Goal: Check status: Check status

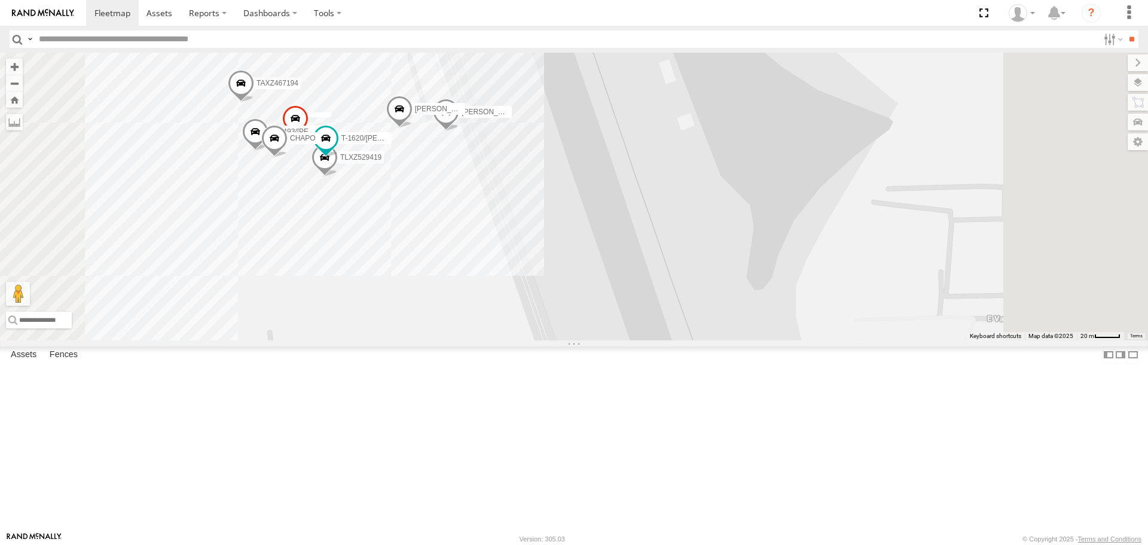
click at [872, 242] on div "TAXZ467188 [PERSON_NAME]/T-1628 [PERSON_NAME]-1632 TAXZ465583 - new device [PER…" at bounding box center [574, 196] width 1148 height 287
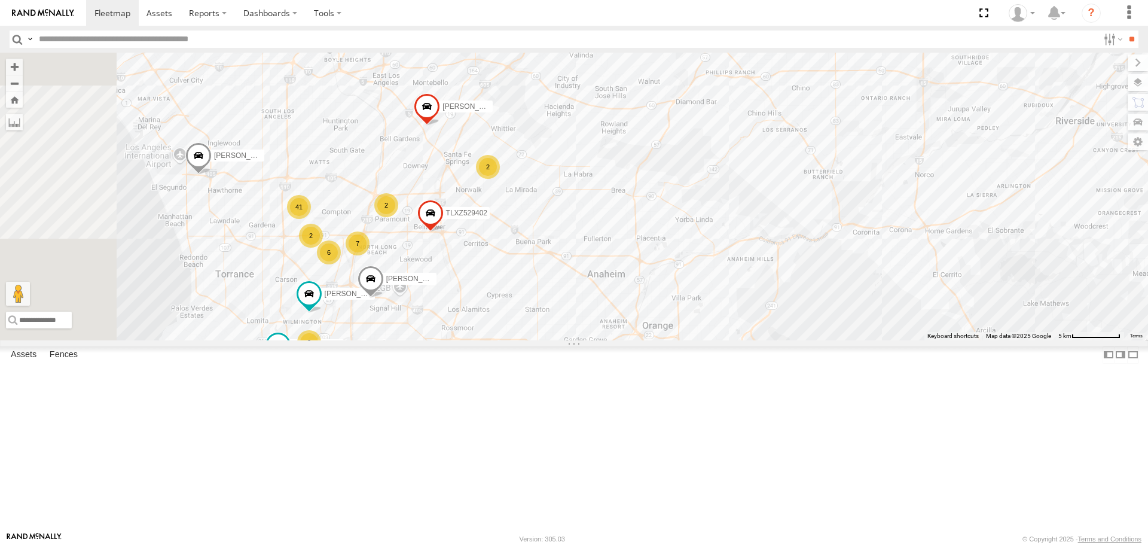
drag, startPoint x: 661, startPoint y: 103, endPoint x: 806, endPoint y: 251, distance: 206.8
click at [806, 251] on div "TAXZ467188 [PERSON_NAME]/T-1628 [PERSON_NAME]-1632 TAXZ465583 - new device 7 41…" at bounding box center [574, 196] width 1148 height 287
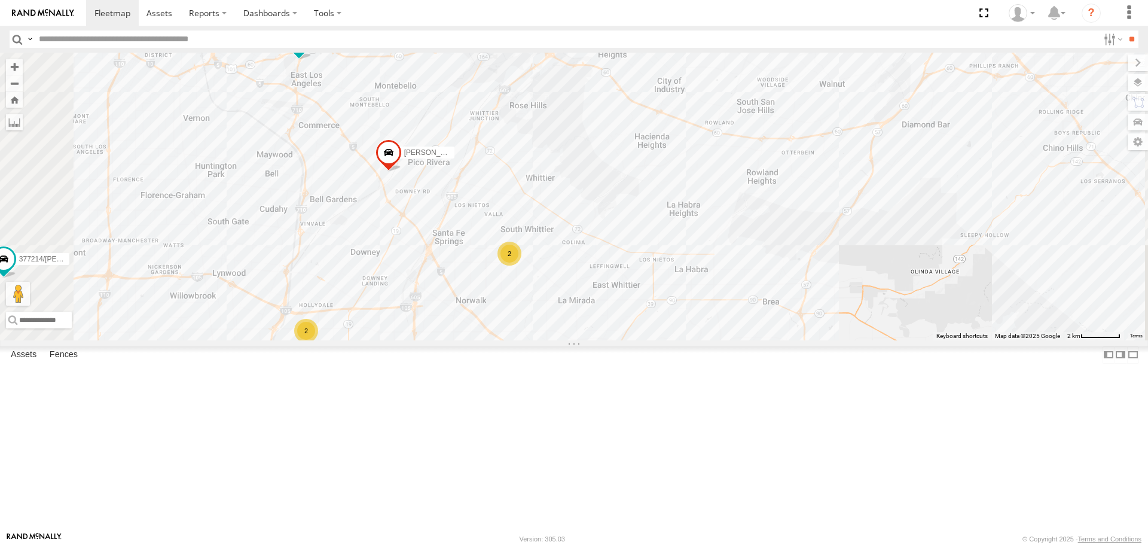
drag, startPoint x: 465, startPoint y: 494, endPoint x: 603, endPoint y: 315, distance: 226.0
click at [603, 315] on div "TAXZ467188 [PERSON_NAME]/T-1628 [PERSON_NAME]-1632 TAXZ465583 - new device [PER…" at bounding box center [574, 196] width 1148 height 287
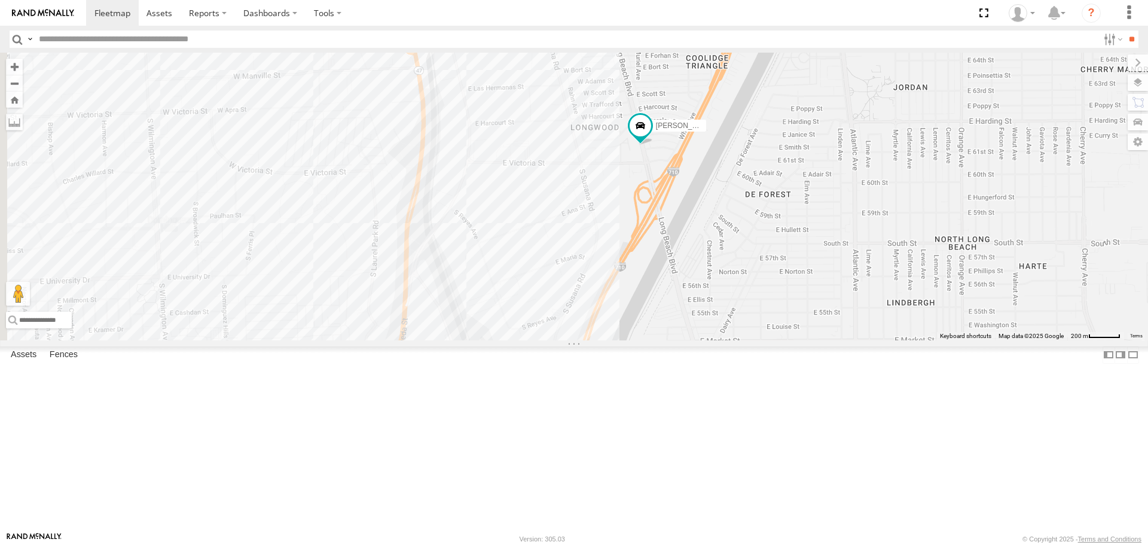
drag, startPoint x: 387, startPoint y: 371, endPoint x: 718, endPoint y: 264, distance: 347.6
click at [718, 264] on div "TAXZ467188 [PERSON_NAME]/T-1628 [PERSON_NAME]-1632 TAXZ465583 - new device [PER…" at bounding box center [574, 196] width 1148 height 287
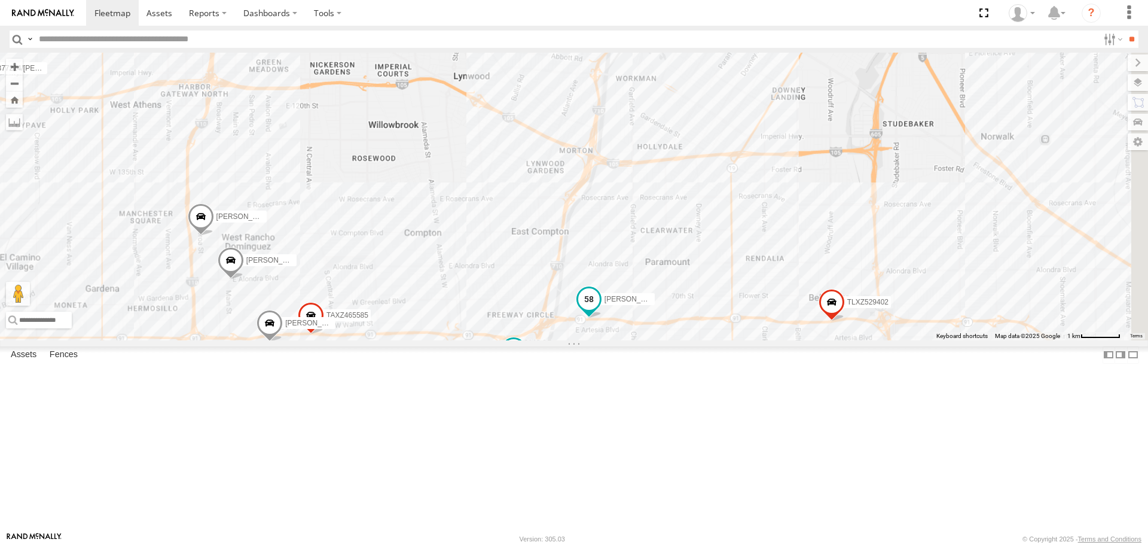
drag, startPoint x: 907, startPoint y: 144, endPoint x: 651, endPoint y: 477, distance: 420.2
click at [602, 319] on span at bounding box center [589, 302] width 26 height 32
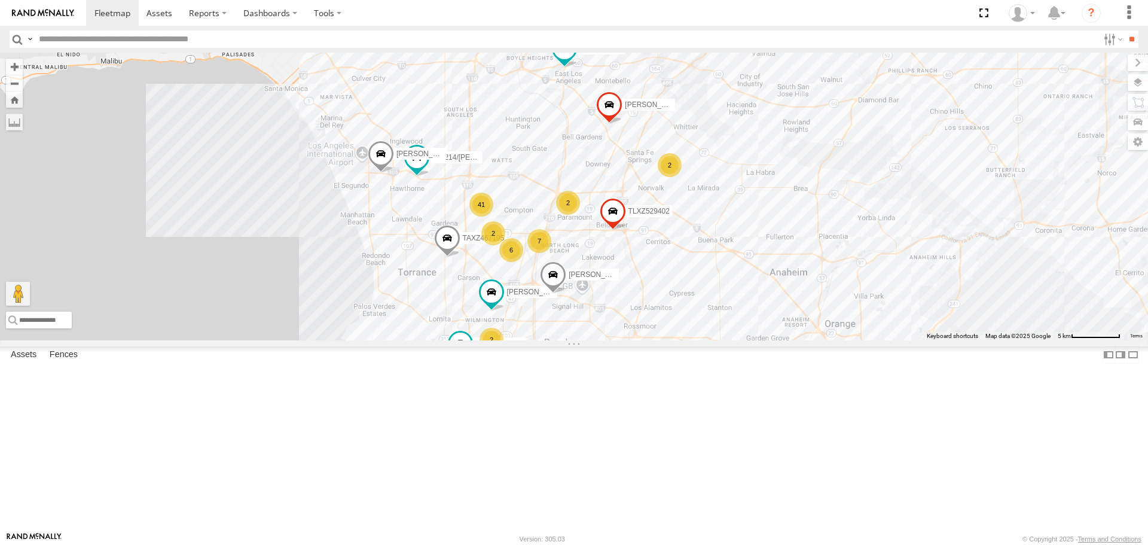
drag, startPoint x: 938, startPoint y: 260, endPoint x: 883, endPoint y: 241, distance: 57.7
click at [883, 241] on div "TAXZ467188 [PERSON_NAME]/T-1628 [PERSON_NAME]-1632 TAXZ465583 - new device [PER…" at bounding box center [574, 196] width 1148 height 287
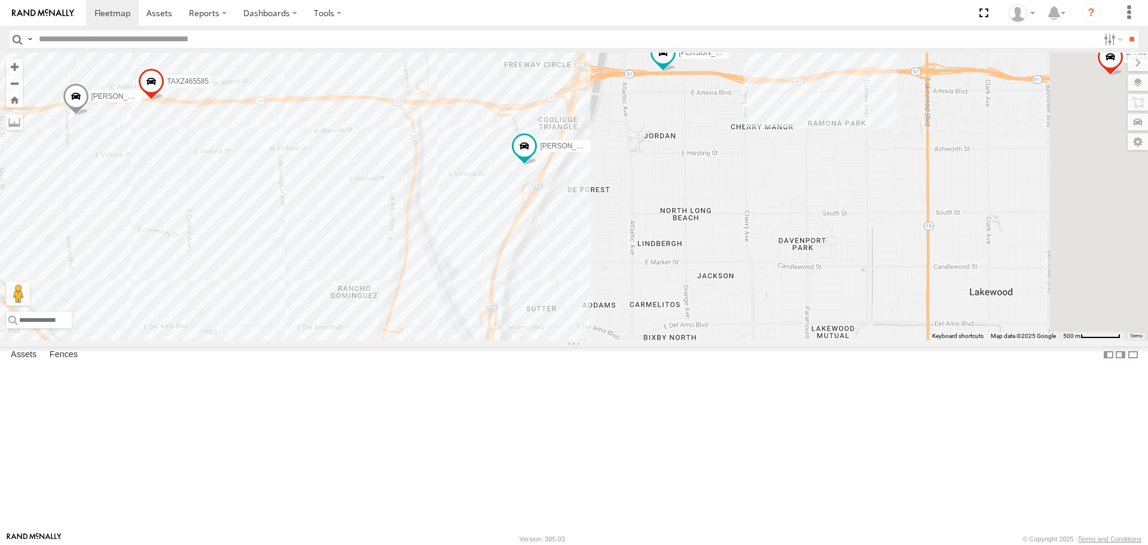
drag, startPoint x: 819, startPoint y: 328, endPoint x: 502, endPoint y: 37, distance: 430.1
click at [502, 37] on body at bounding box center [574, 272] width 1148 height 545
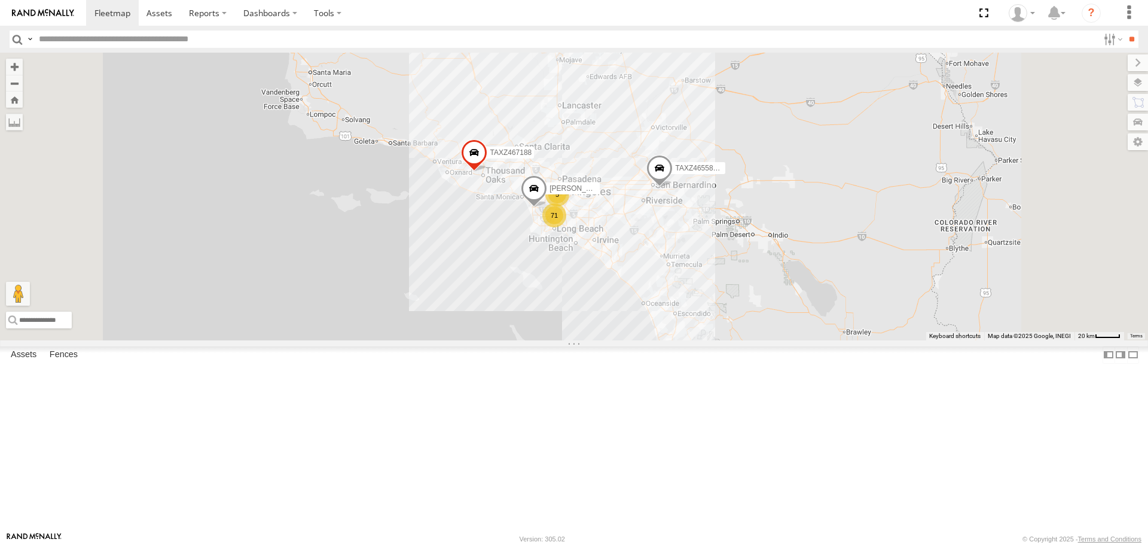
click at [0, 0] on label "×" at bounding box center [0, 0] width 0 height 0
